Goal: Task Accomplishment & Management: Use online tool/utility

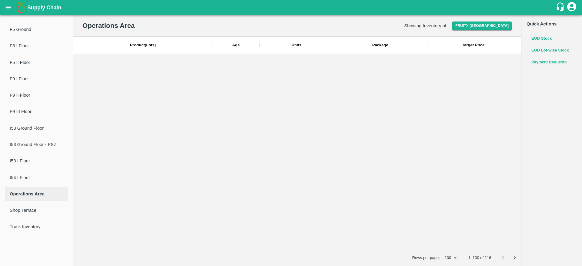
scroll to position [1575, 0]
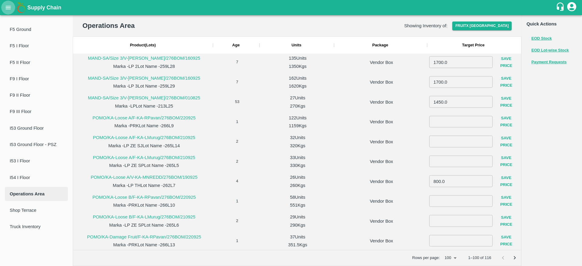
click at [14, 7] on button "open drawer" at bounding box center [8, 8] width 14 height 14
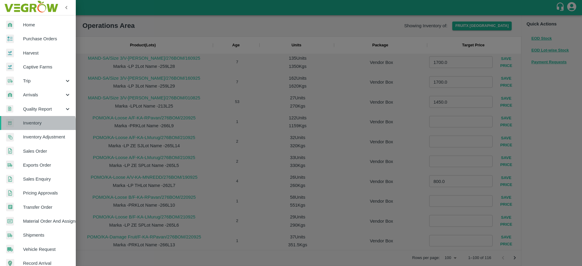
click at [38, 126] on span "Inventory" at bounding box center [47, 123] width 48 height 7
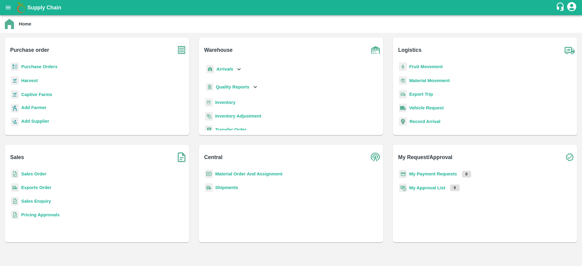
click at [223, 102] on b "Inventory" at bounding box center [225, 102] width 20 height 5
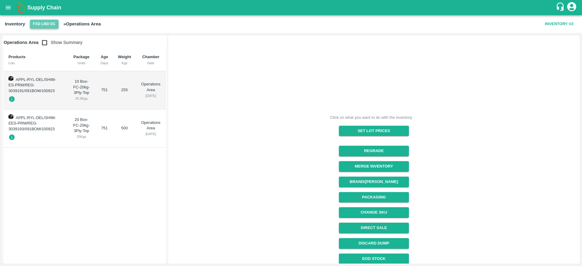
click at [45, 27] on button "FXD LMD DC" at bounding box center [44, 24] width 29 height 9
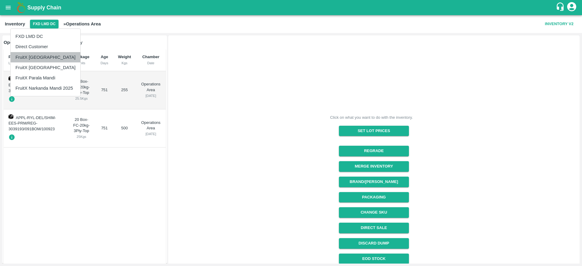
click at [49, 56] on li "FruitX [GEOGRAPHIC_DATA]" at bounding box center [46, 57] width 70 height 10
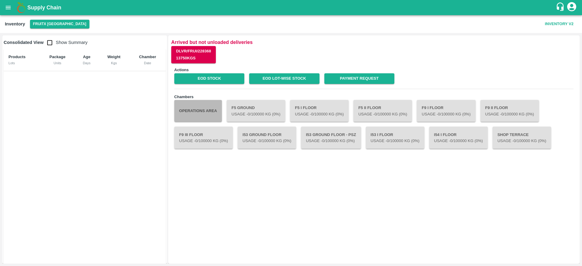
click at [207, 107] on button "Operations Area" at bounding box center [198, 111] width 48 height 22
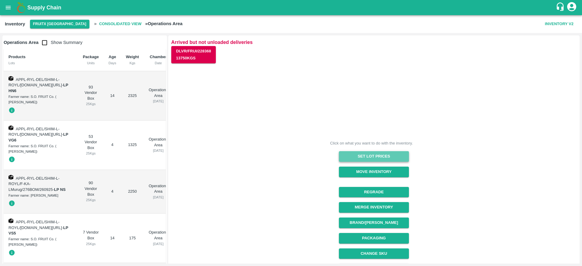
click at [385, 153] on button "Set Lot Prices" at bounding box center [374, 156] width 70 height 11
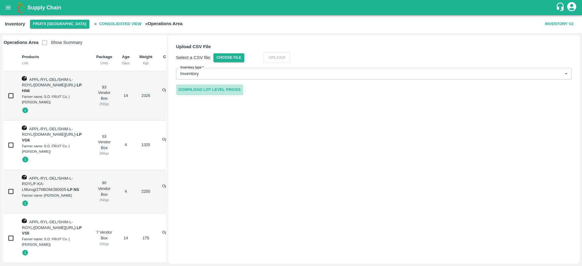
click at [224, 92] on link "Download Lot Level Prices" at bounding box center [209, 90] width 67 height 11
click at [231, 60] on span "Choose File" at bounding box center [228, 57] width 31 height 9
click at [0, 0] on input "Choose File" at bounding box center [0, 0] width 0 height 0
click at [288, 54] on button "Upload" at bounding box center [286, 57] width 26 height 11
